Goal: Check status: Check status

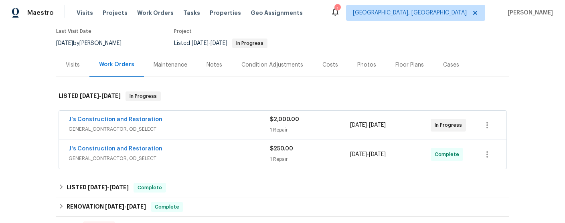
scroll to position [72, 0]
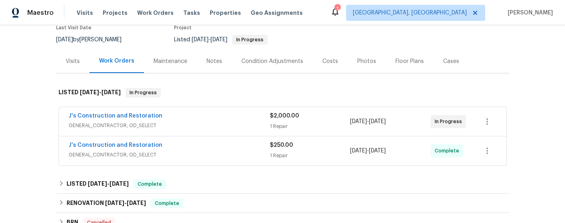
click at [204, 121] on span "GENERAL_CONTRACTOR, OD_SELECT" at bounding box center [169, 125] width 201 height 8
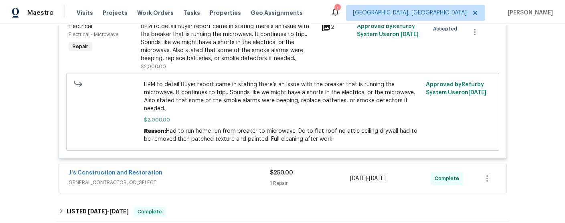
scroll to position [217, 0]
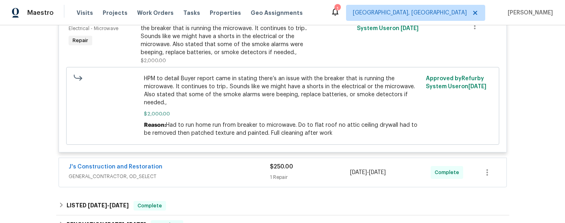
click at [197, 180] on span "GENERAL_CONTRACTOR, OD_SELECT" at bounding box center [169, 176] width 201 height 8
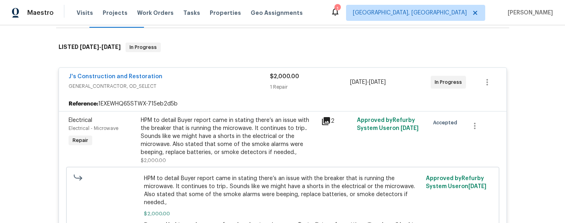
scroll to position [117, 0]
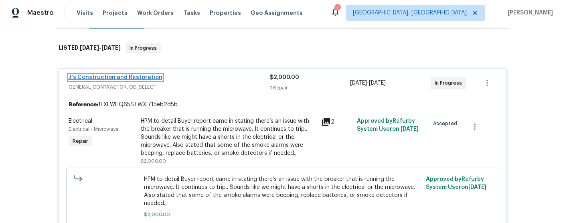
click at [125, 77] on link "J's Construction and Restoration" at bounding box center [116, 78] width 94 height 6
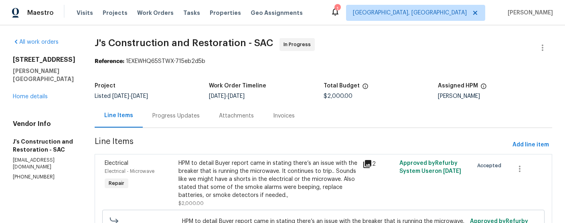
click at [188, 115] on div "Progress Updates" at bounding box center [175, 116] width 47 height 8
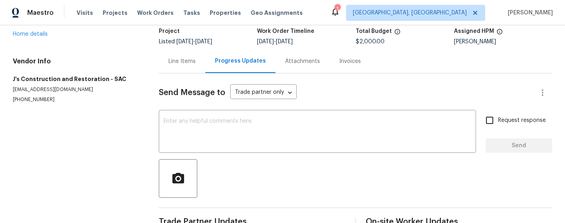
scroll to position [75, 0]
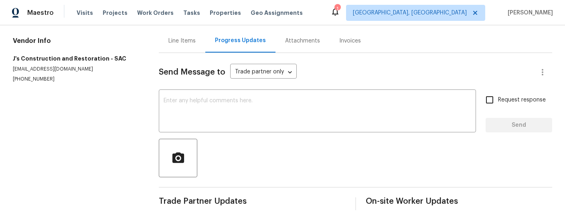
click at [184, 38] on div "Line Items" at bounding box center [181, 41] width 27 height 8
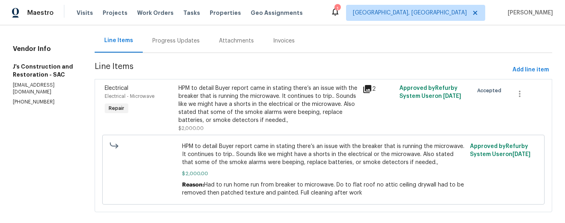
click at [371, 87] on icon at bounding box center [367, 89] width 8 height 8
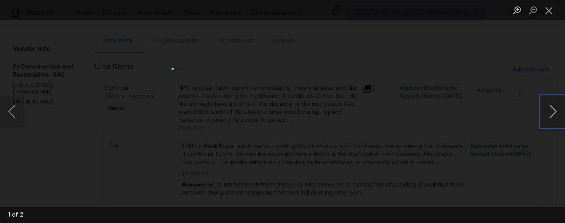
click at [550, 113] on button "Next image" at bounding box center [553, 111] width 24 height 32
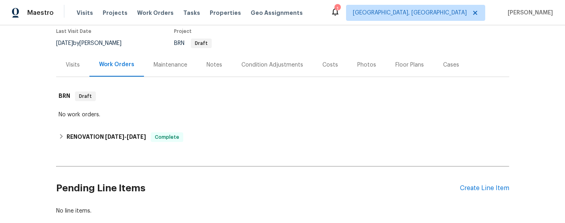
scroll to position [115, 0]
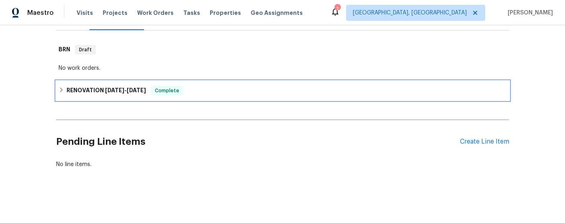
click at [83, 95] on h6 "RENOVATION [DATE] - [DATE]" at bounding box center [106, 91] width 79 height 10
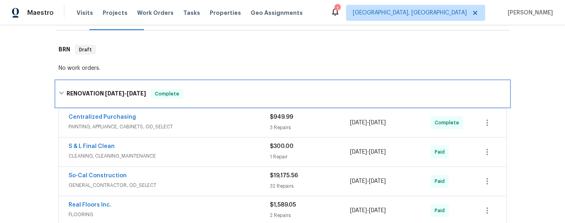
scroll to position [213, 0]
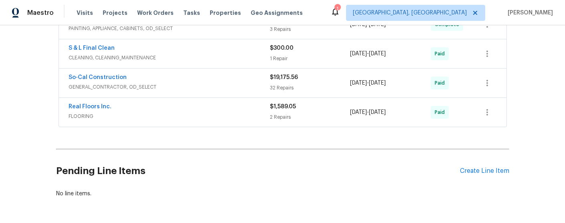
click at [177, 56] on span "CLEANING, CLEANING_MAINTENANCE" at bounding box center [169, 58] width 201 height 8
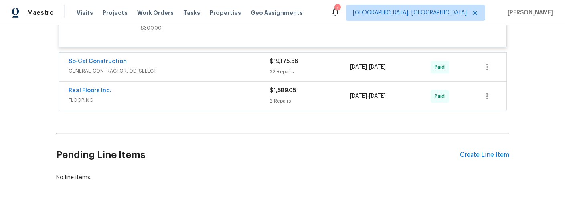
scroll to position [453, 0]
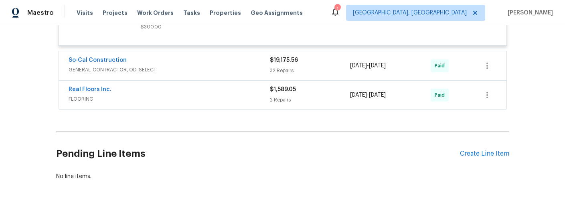
click at [183, 64] on div "So-Cal Construction" at bounding box center [169, 61] width 201 height 10
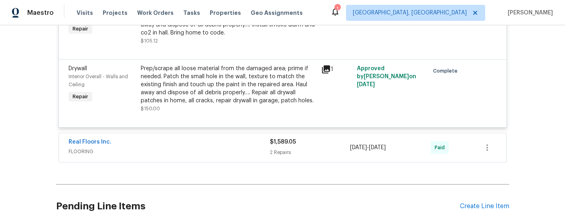
scroll to position [2572, 0]
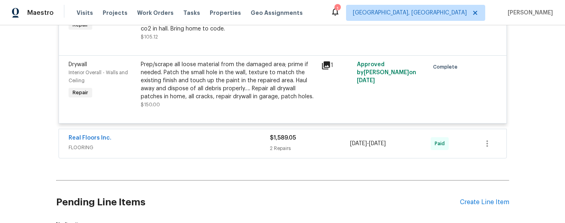
click at [324, 69] on icon at bounding box center [326, 65] width 8 height 8
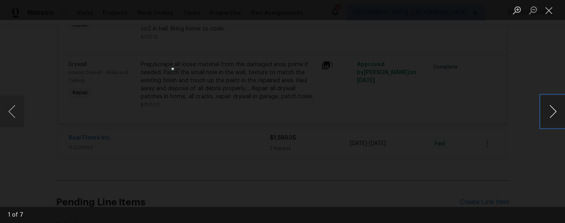
click at [559, 108] on button "Next image" at bounding box center [553, 111] width 24 height 32
click at [551, 110] on button "Next image" at bounding box center [553, 111] width 24 height 32
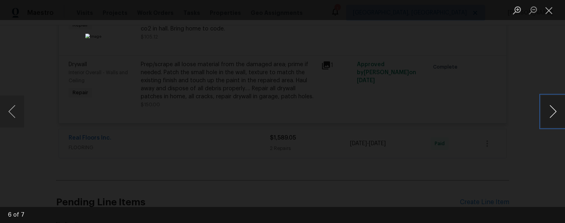
click at [551, 110] on button "Next image" at bounding box center [553, 111] width 24 height 32
click at [551, 15] on button "Close lightbox" at bounding box center [549, 10] width 16 height 14
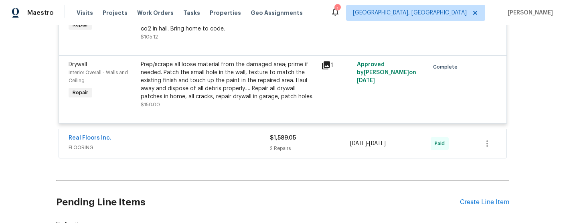
click at [324, 69] on icon at bounding box center [326, 65] width 8 height 8
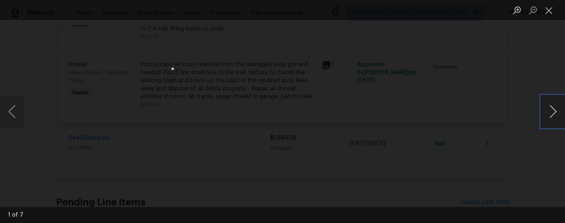
click at [552, 109] on button "Next image" at bounding box center [553, 111] width 24 height 32
click at [9, 105] on button "Previous image" at bounding box center [12, 111] width 24 height 32
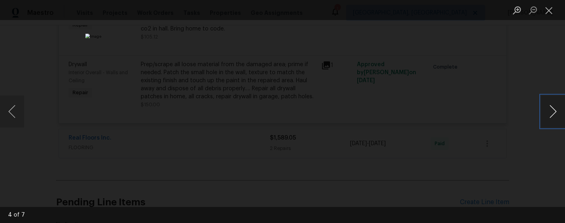
click at [548, 109] on button "Next image" at bounding box center [553, 111] width 24 height 32
click at [547, 109] on button "Next image" at bounding box center [553, 111] width 24 height 32
